Goal: Navigation & Orientation: Find specific page/section

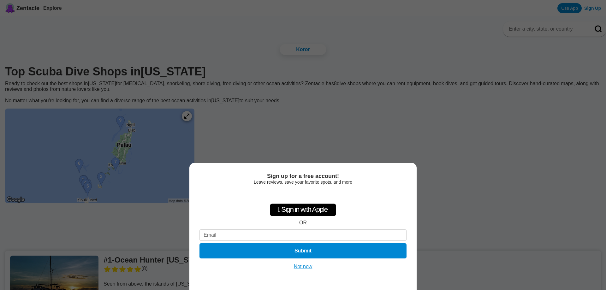
click at [302, 267] on button "Not now" at bounding box center [303, 266] width 22 height 6
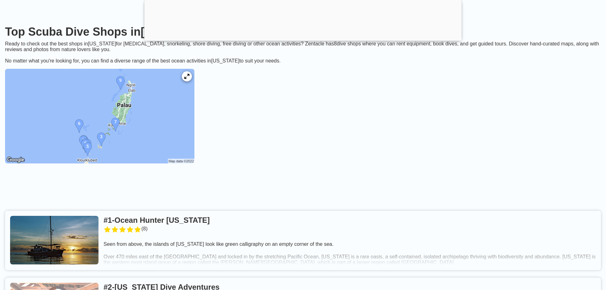
scroll to position [97, 0]
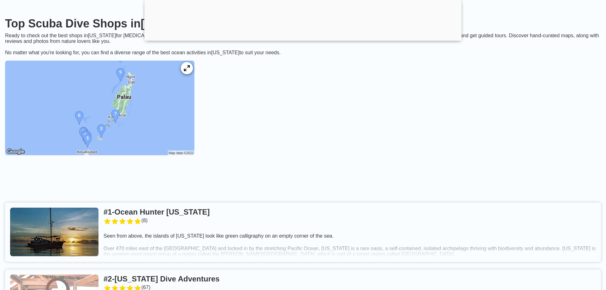
click at [190, 71] on icon at bounding box center [187, 68] width 6 height 6
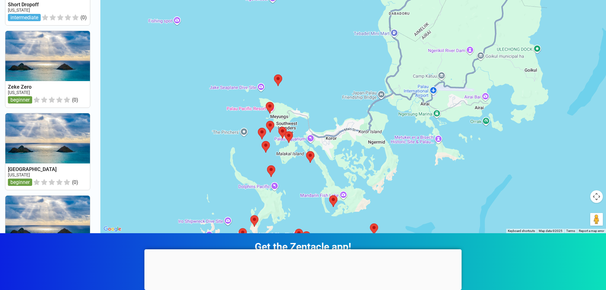
drag, startPoint x: 265, startPoint y: 107, endPoint x: 448, endPoint y: 303, distance: 267.6
click at [448, 233] on div at bounding box center [352, 88] width 505 height 290
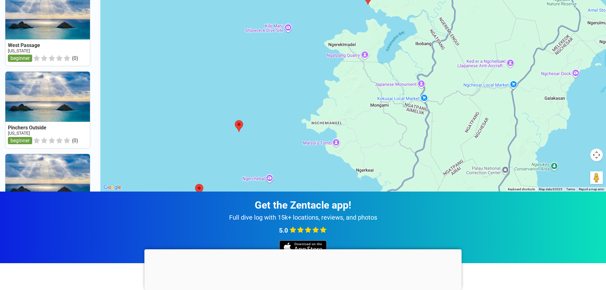
drag, startPoint x: 293, startPoint y: 95, endPoint x: 286, endPoint y: 30, distance: 65.3
click at [287, 32] on div at bounding box center [352, 47] width 505 height 290
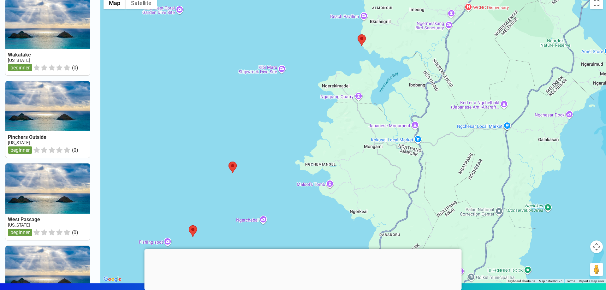
scroll to position [0, 0]
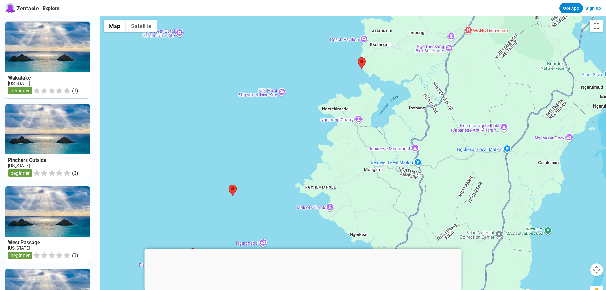
drag, startPoint x: 295, startPoint y: 21, endPoint x: 294, endPoint y: -11, distance: 32.2
click at [294, 16] on div at bounding box center [352, 161] width 505 height 290
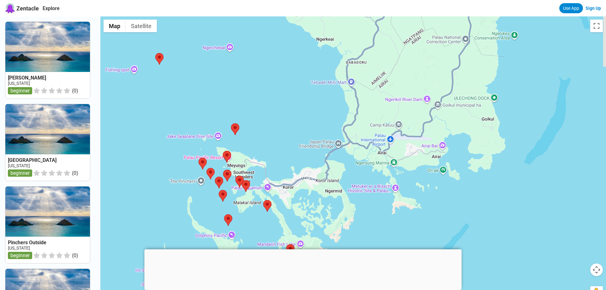
drag, startPoint x: 289, startPoint y: 171, endPoint x: 257, endPoint y: 73, distance: 103.7
click at [257, 73] on div at bounding box center [352, 161] width 505 height 290
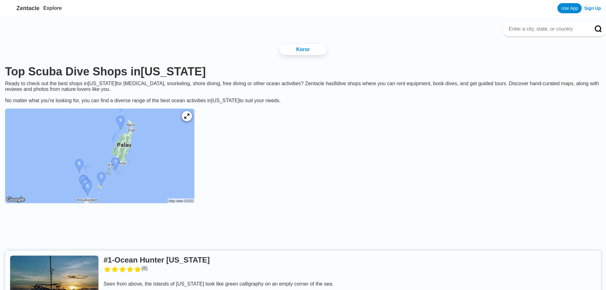
scroll to position [97, 0]
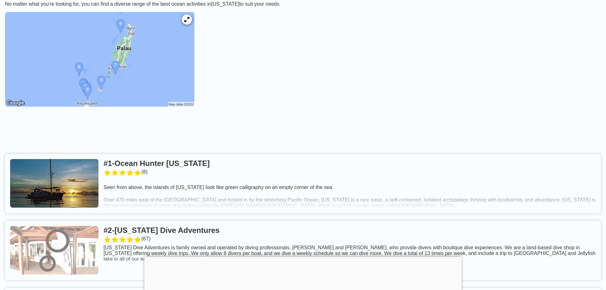
click at [196, 173] on link at bounding box center [302, 183] width 595 height 59
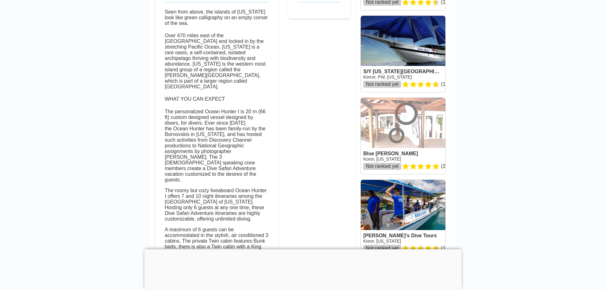
scroll to position [129, 0]
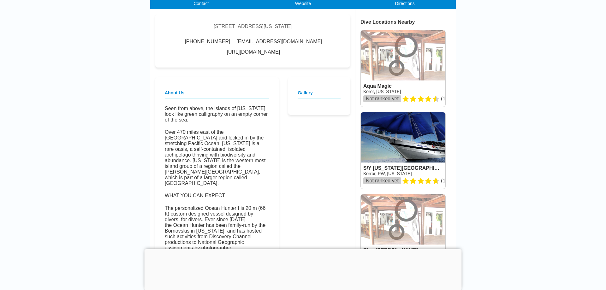
click at [394, 69] on link at bounding box center [402, 68] width 85 height 76
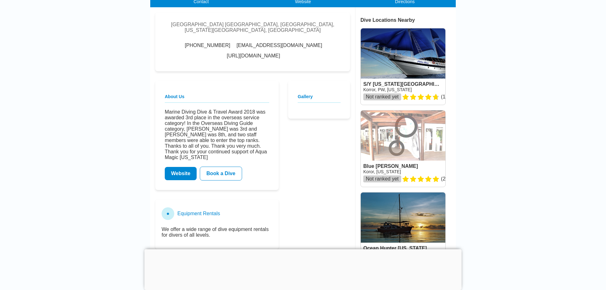
scroll to position [129, 0]
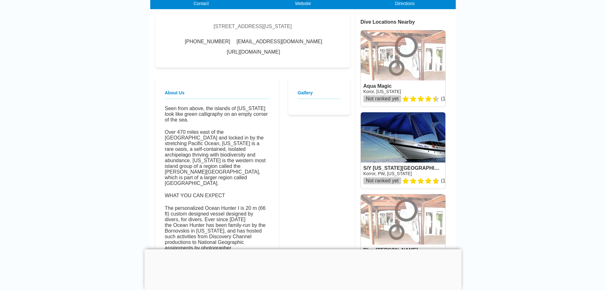
scroll to position [97, 0]
